Goal: Task Accomplishment & Management: Manage account settings

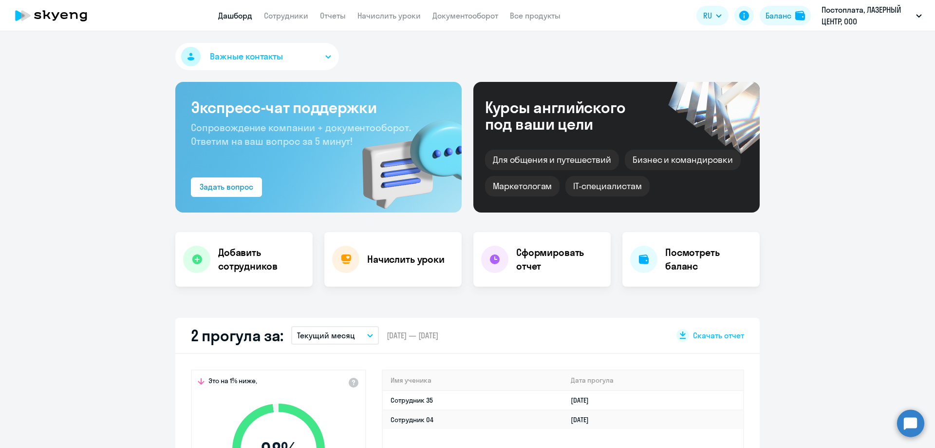
select select "30"
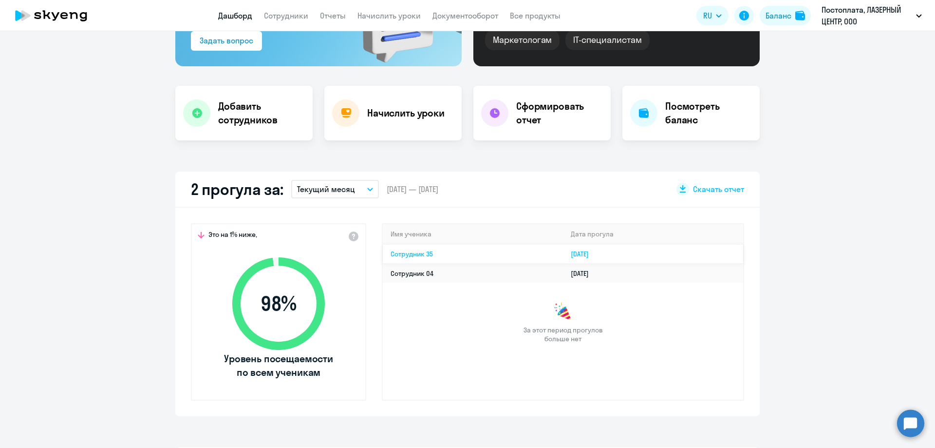
click at [427, 259] on td "Сотрудник 35" at bounding box center [473, 253] width 180 height 19
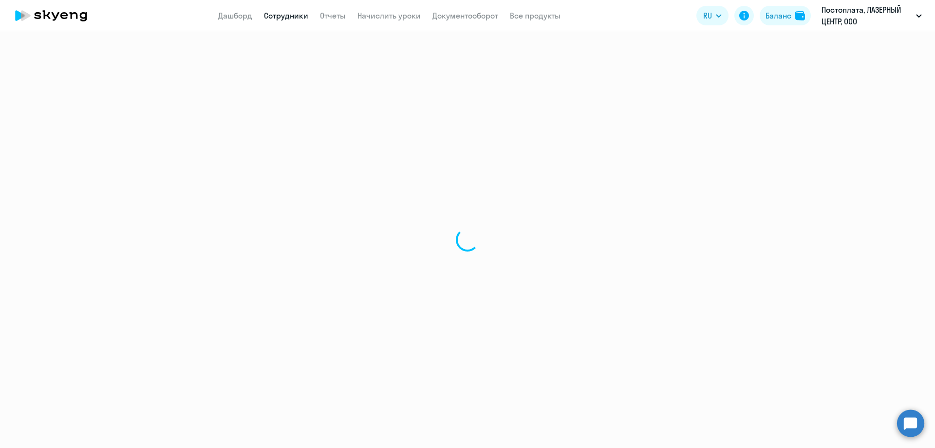
select select "english"
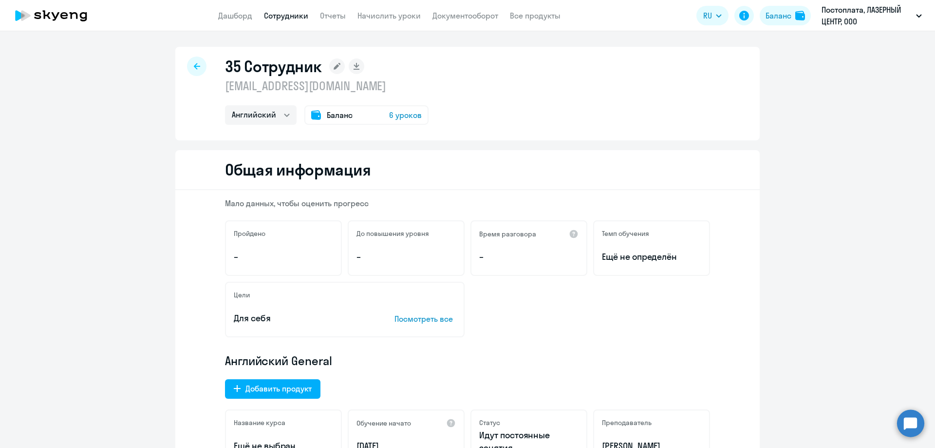
click at [195, 68] on icon at bounding box center [197, 66] width 6 height 7
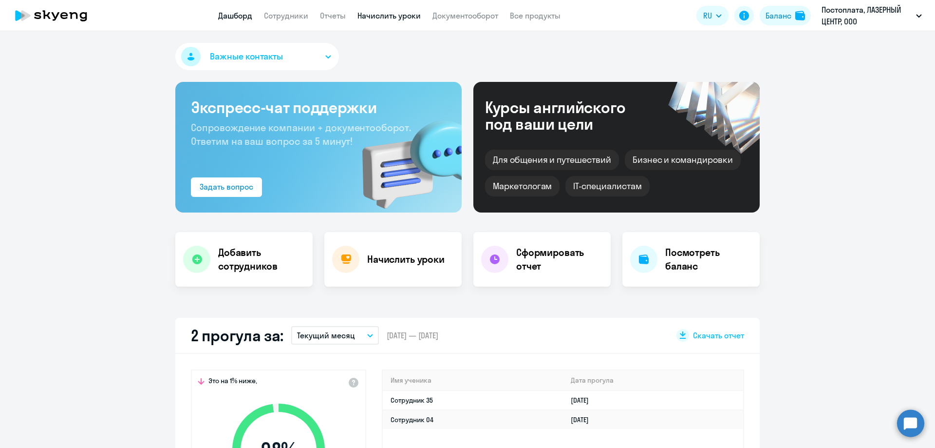
click at [410, 17] on link "Начислить уроки" at bounding box center [389, 16] width 63 height 10
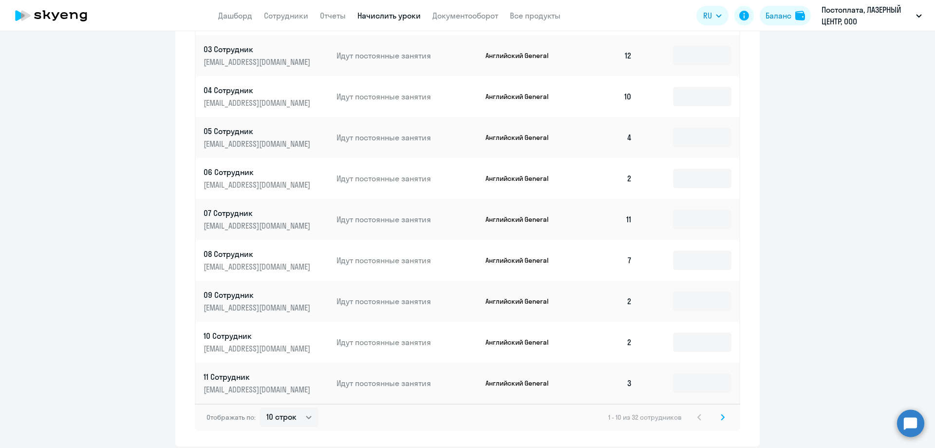
scroll to position [476, 0]
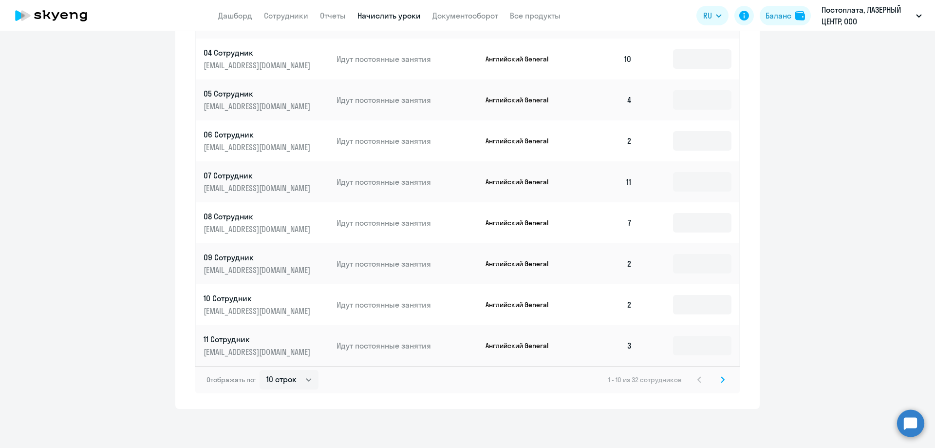
click at [290, 390] on div "Отображать по: 10 строк 30 строк 50 строк 1 - 10 из 32 сотрудников" at bounding box center [468, 379] width 546 height 27
click at [291, 381] on select "10 строк 30 строк 50 строк" at bounding box center [289, 379] width 59 height 19
select select "50"
click at [260, 370] on select "10 строк 30 строк 50 строк" at bounding box center [289, 379] width 59 height 19
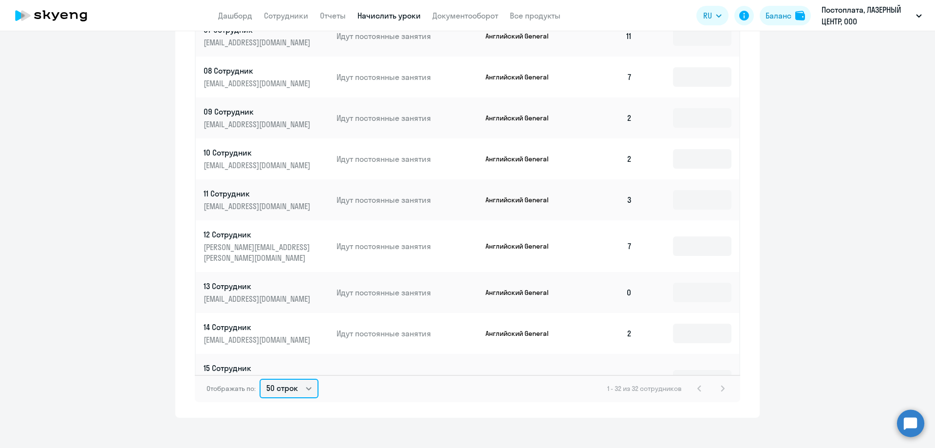
scroll to position [146, 0]
click at [704, 283] on input at bounding box center [702, 291] width 58 height 19
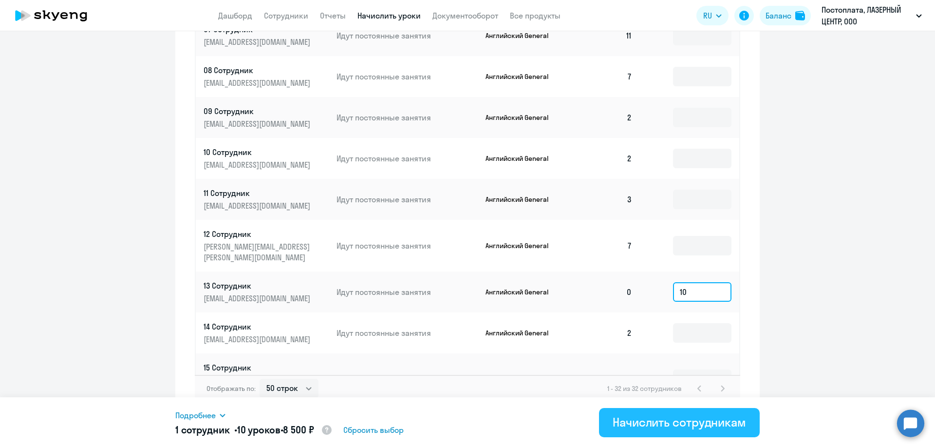
type input "10"
click at [628, 418] on div "Начислить сотрудникам" at bounding box center [679, 422] width 133 height 16
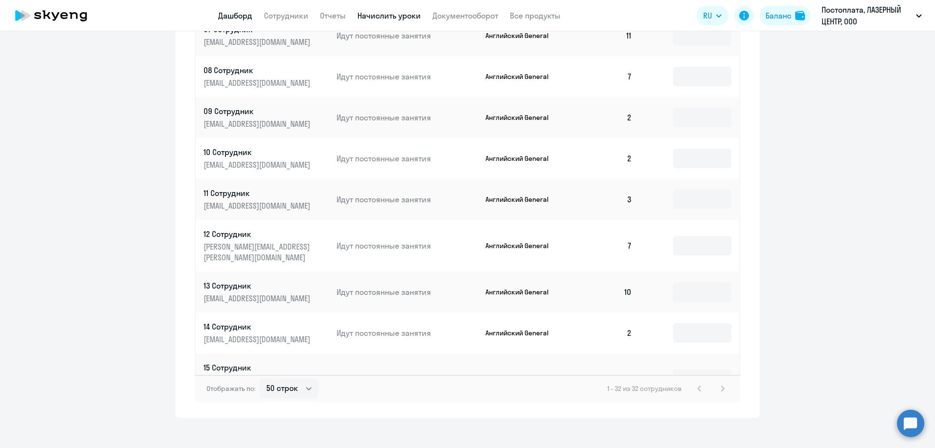
click at [237, 13] on link "Дашборд" at bounding box center [235, 16] width 34 height 10
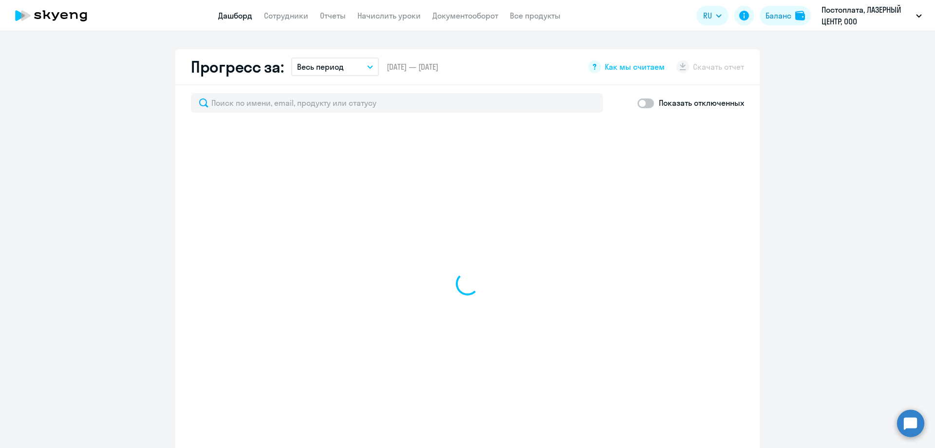
scroll to position [544, 0]
select select "30"
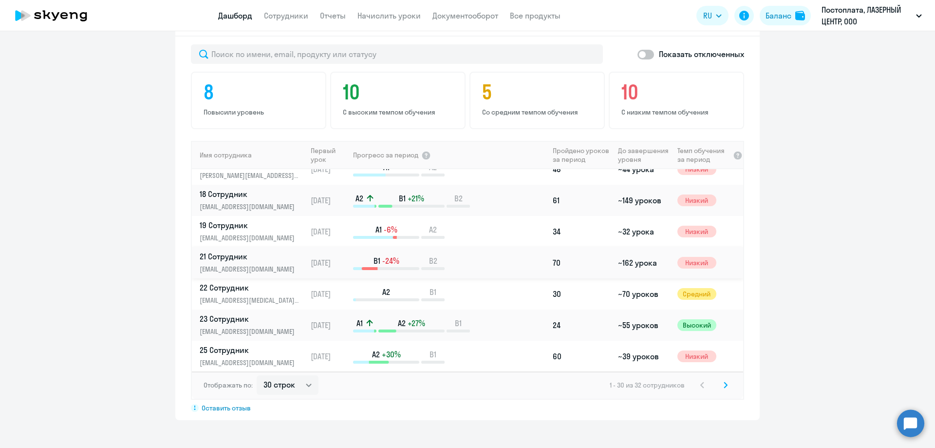
scroll to position [733, 0]
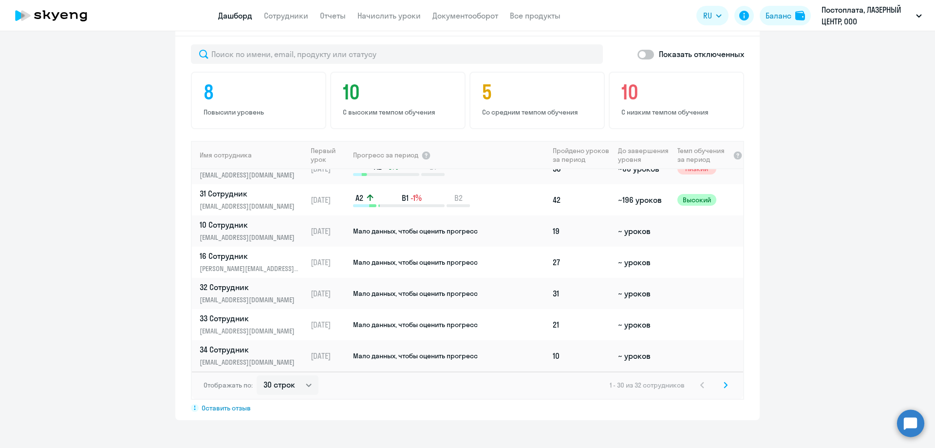
click at [800, 154] on app-progress-dashboard "Прогресс за: Весь период – [DATE] — [DATE] Как мы считаем Скачать отчет Показат…" at bounding box center [467, 209] width 935 height 419
